Goal: Task Accomplishment & Management: Manage account settings

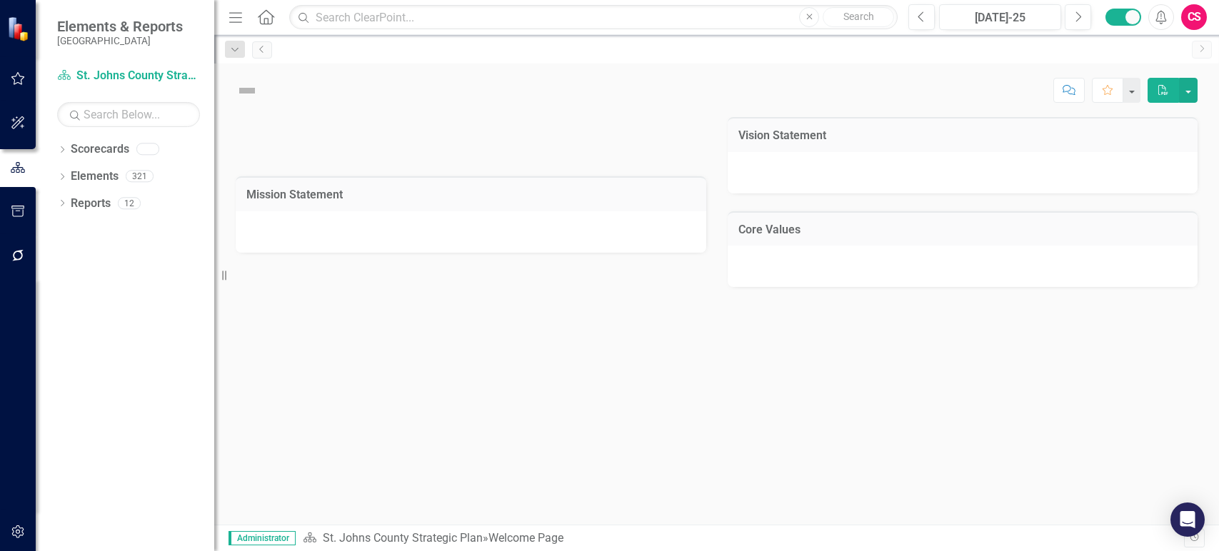
click at [22, 79] on icon "button" at bounding box center [18, 78] width 15 height 11
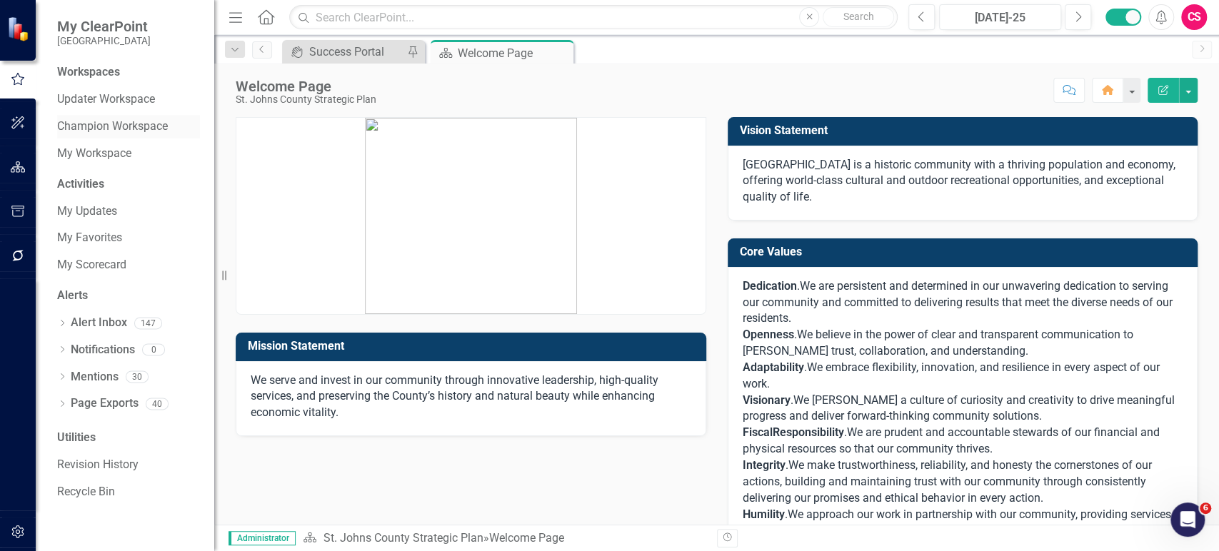
click at [91, 134] on link "Champion Workspace" at bounding box center [128, 126] width 143 height 16
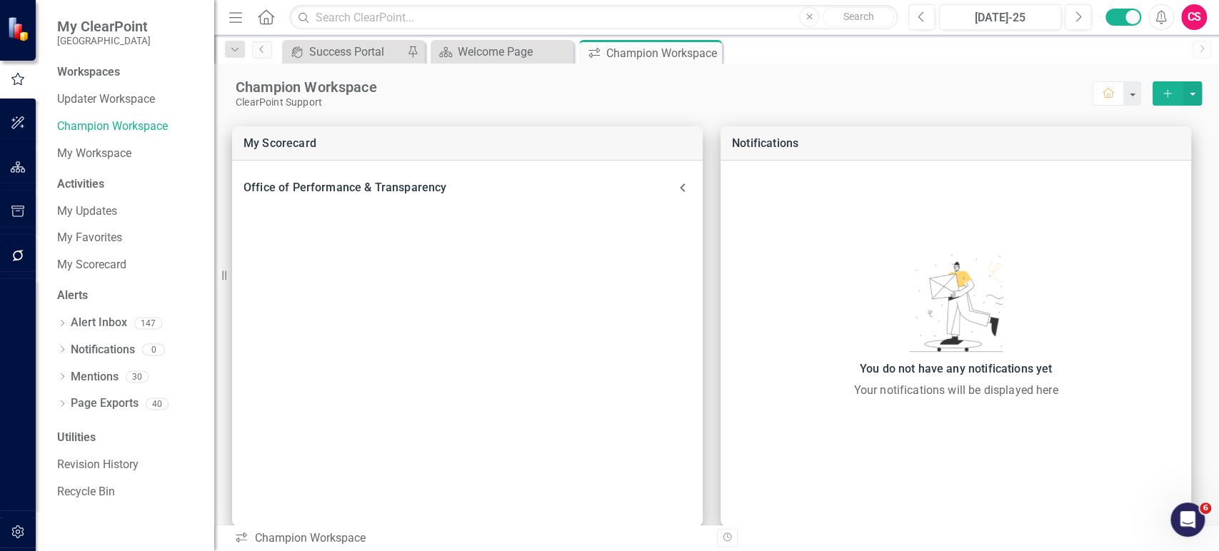
click at [1191, 95] on div "Champion Workspace ClearPoint Support Home Add" at bounding box center [716, 86] width 1004 height 45
click at [1182, 107] on div "Champion Workspace ClearPoint Support Home Add" at bounding box center [716, 86] width 1004 height 45
click at [1183, 104] on button "select merge strategy" at bounding box center [1192, 93] width 19 height 24
click at [1161, 92] on icon "Add" at bounding box center [1167, 94] width 13 height 10
click at [1183, 96] on button "select merge strategy" at bounding box center [1192, 93] width 19 height 24
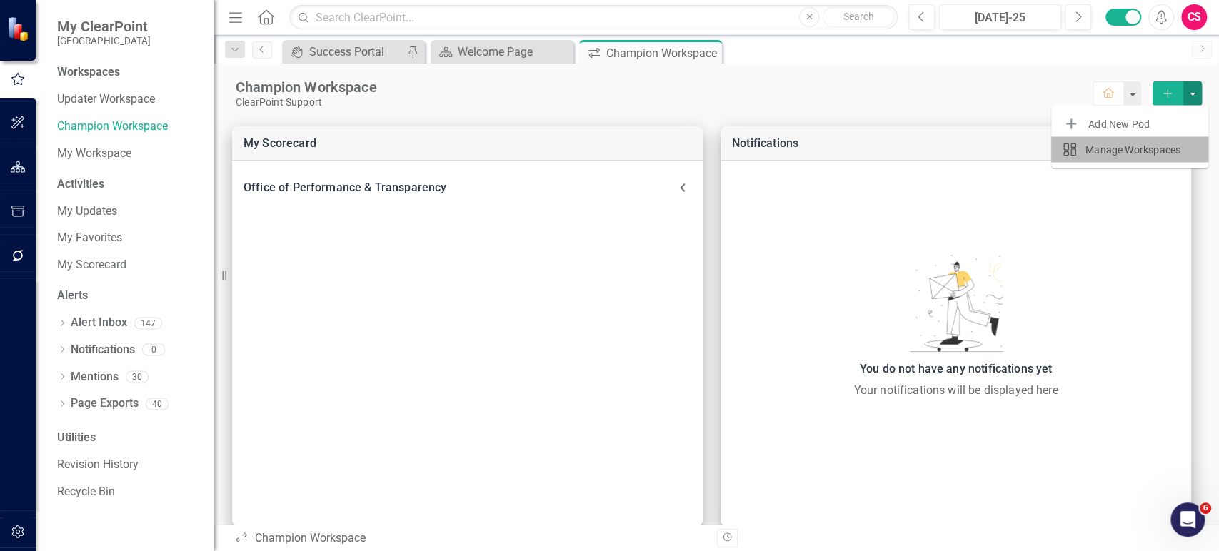
click at [1149, 138] on li "Manage Workspaces" at bounding box center [1129, 150] width 157 height 26
click at [1113, 150] on div "Manage Workspaces" at bounding box center [1132, 149] width 95 height 17
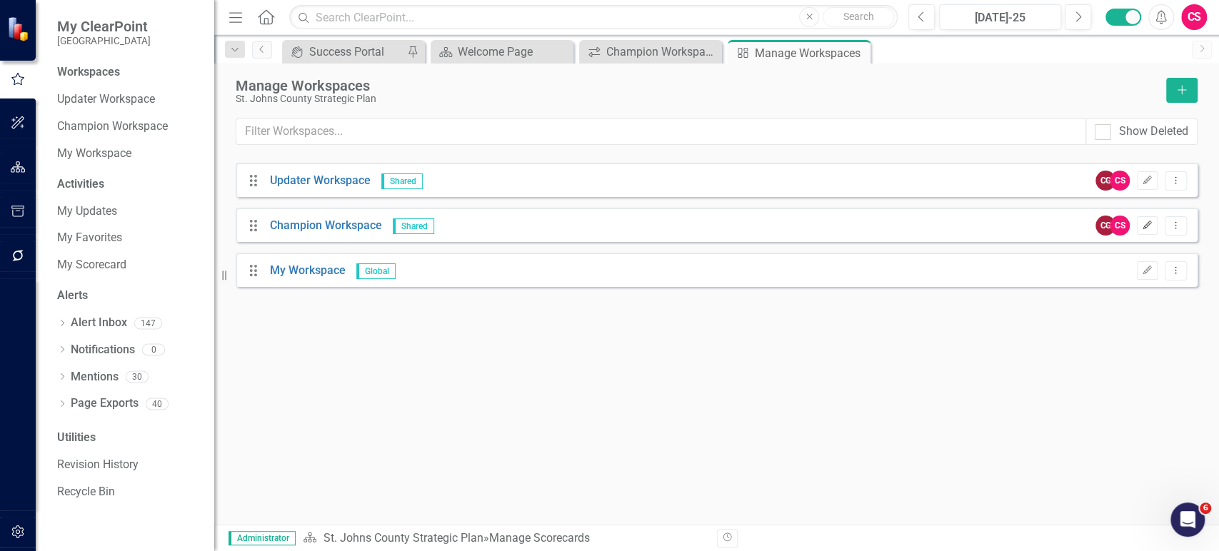
click at [1144, 226] on icon "button" at bounding box center [1147, 225] width 9 height 9
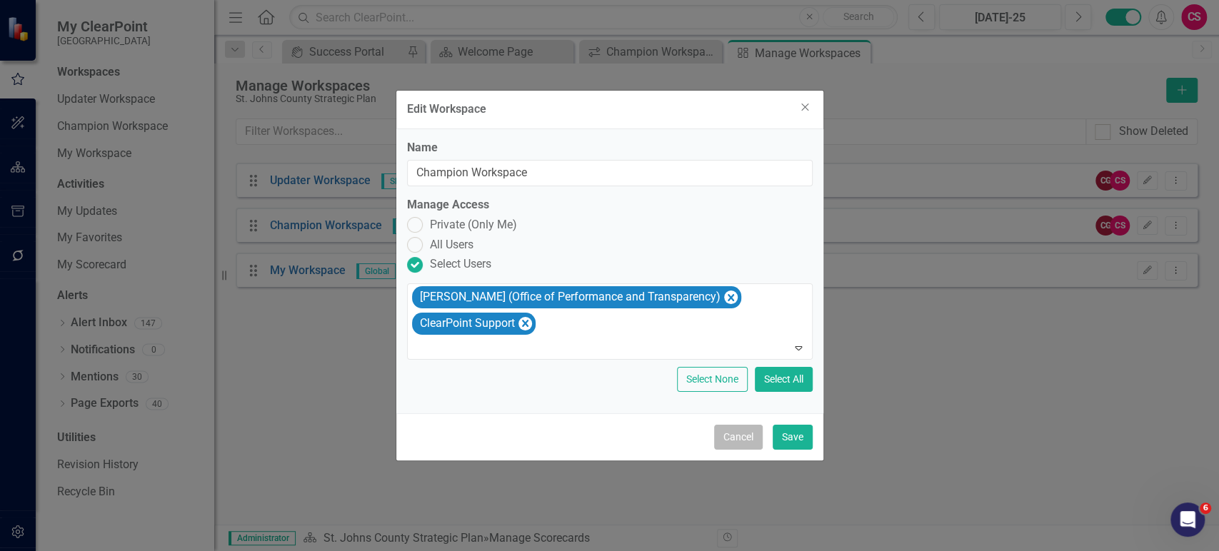
click at [742, 439] on button "Cancel" at bounding box center [738, 437] width 49 height 25
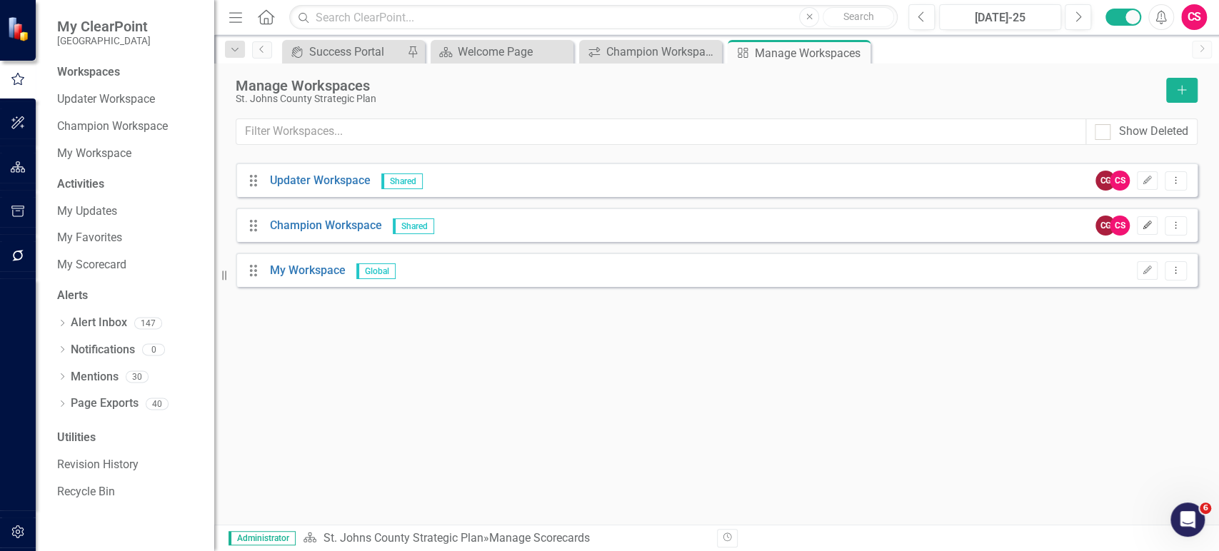
click at [1143, 225] on icon "Edit" at bounding box center [1146, 225] width 11 height 9
